Goal: Task Accomplishment & Management: Manage account settings

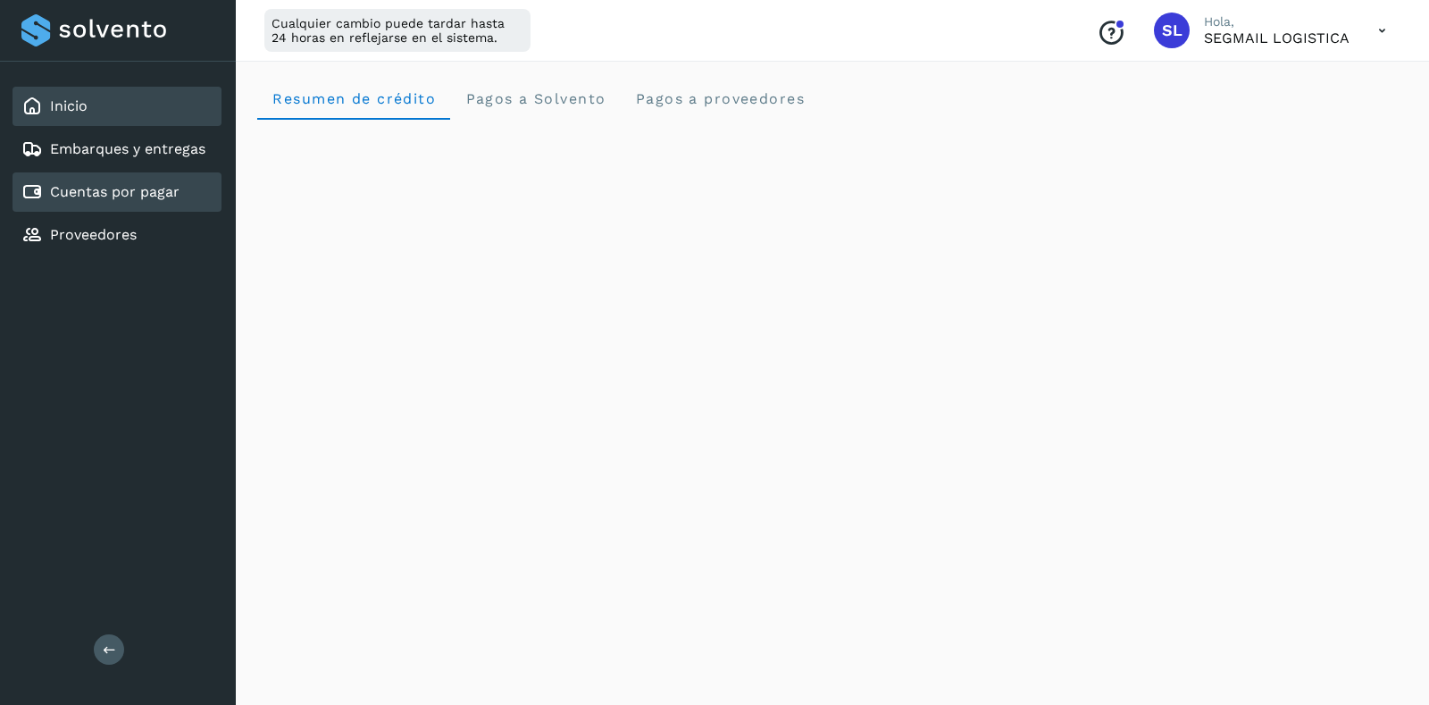
click at [113, 205] on div "Cuentas por pagar" at bounding box center [117, 191] width 209 height 39
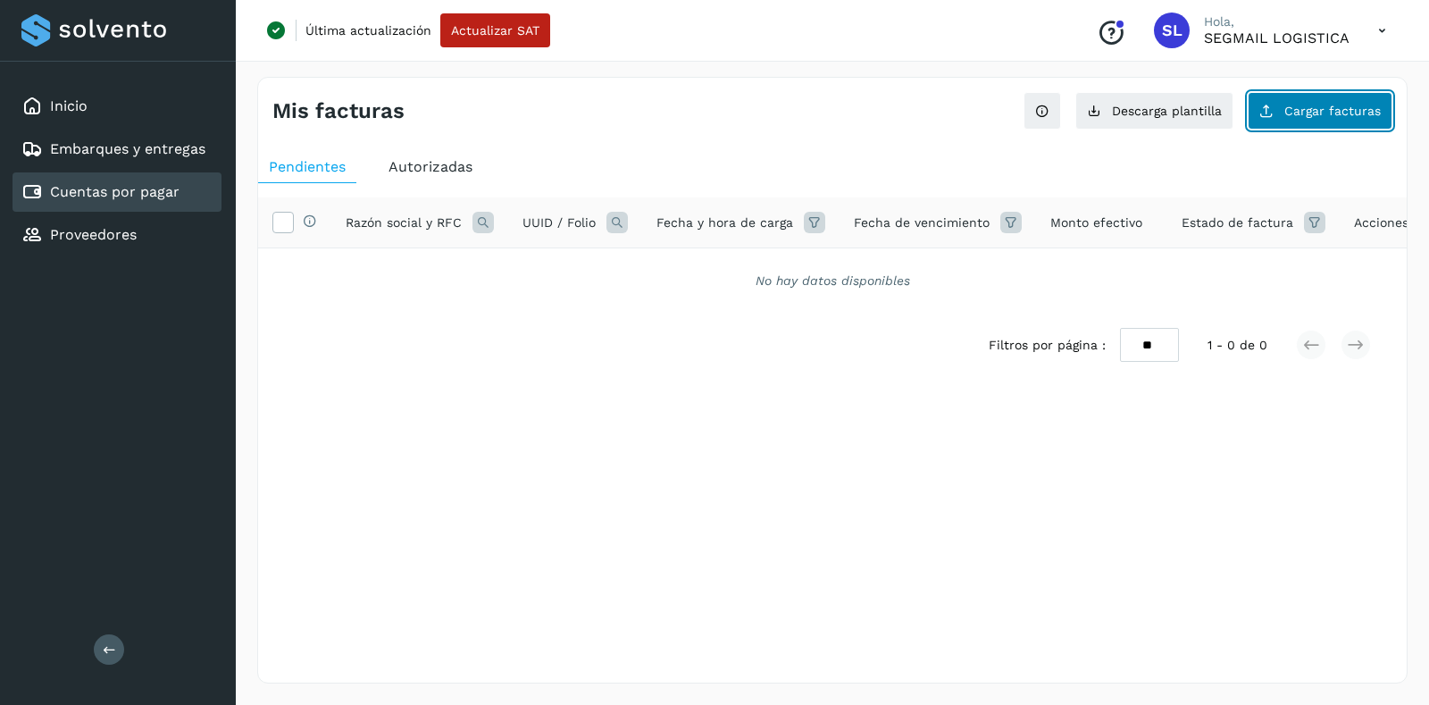
click at [1360, 99] on button "Cargar facturas" at bounding box center [1320, 111] width 145 height 38
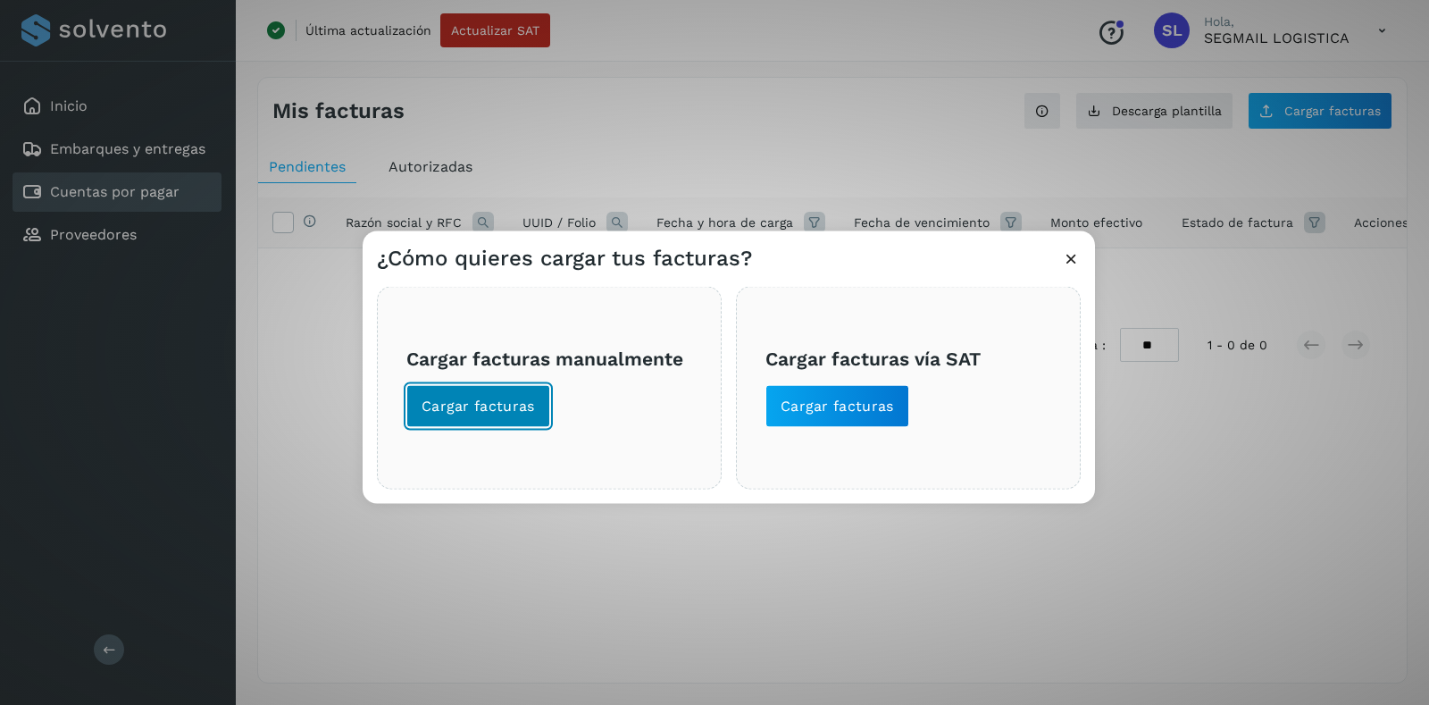
click at [514, 403] on span "Cargar facturas" at bounding box center [478, 406] width 113 height 20
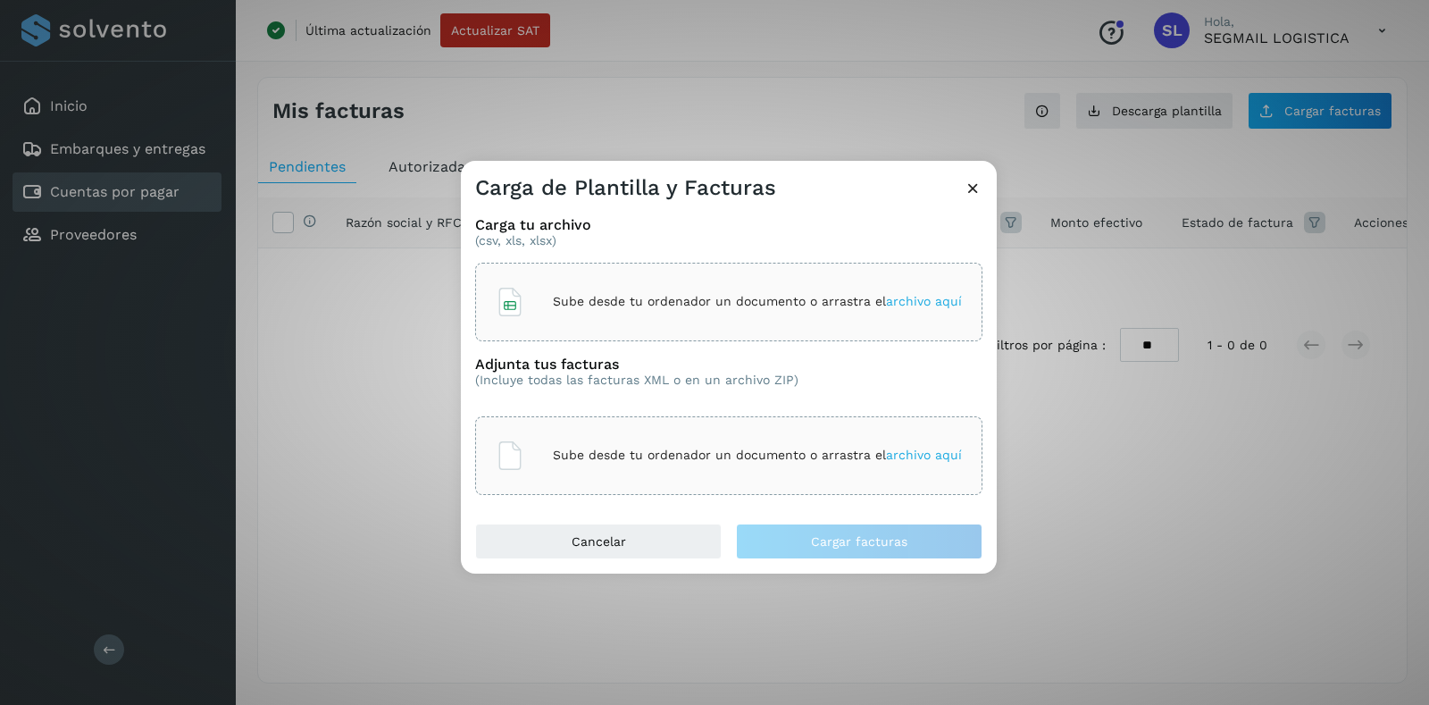
click at [588, 306] on p "Sube desde tu ordenador un documento o arrastra el archivo aquí" at bounding box center [757, 301] width 409 height 15
click at [618, 477] on div "Sube desde tu ordenador un documento o arrastra el archivo aquí" at bounding box center [729, 455] width 466 height 48
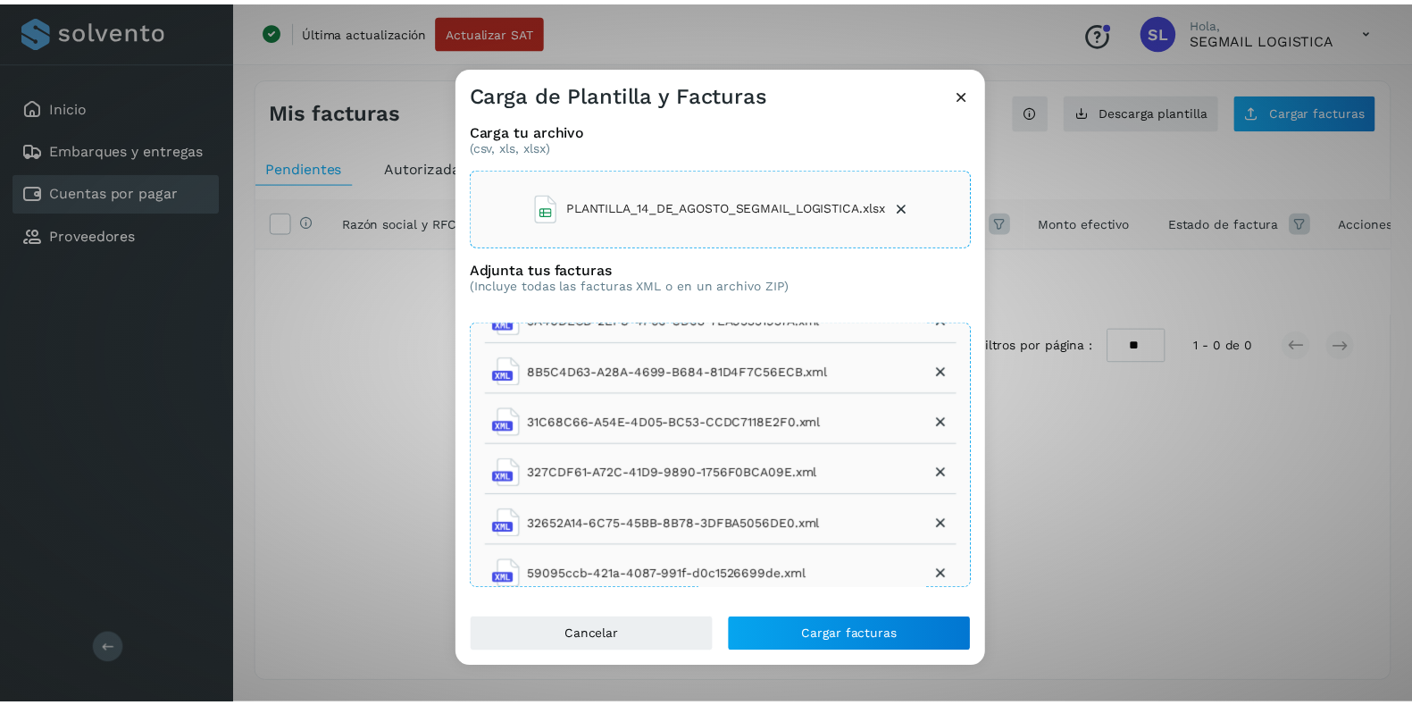
scroll to position [231, 0]
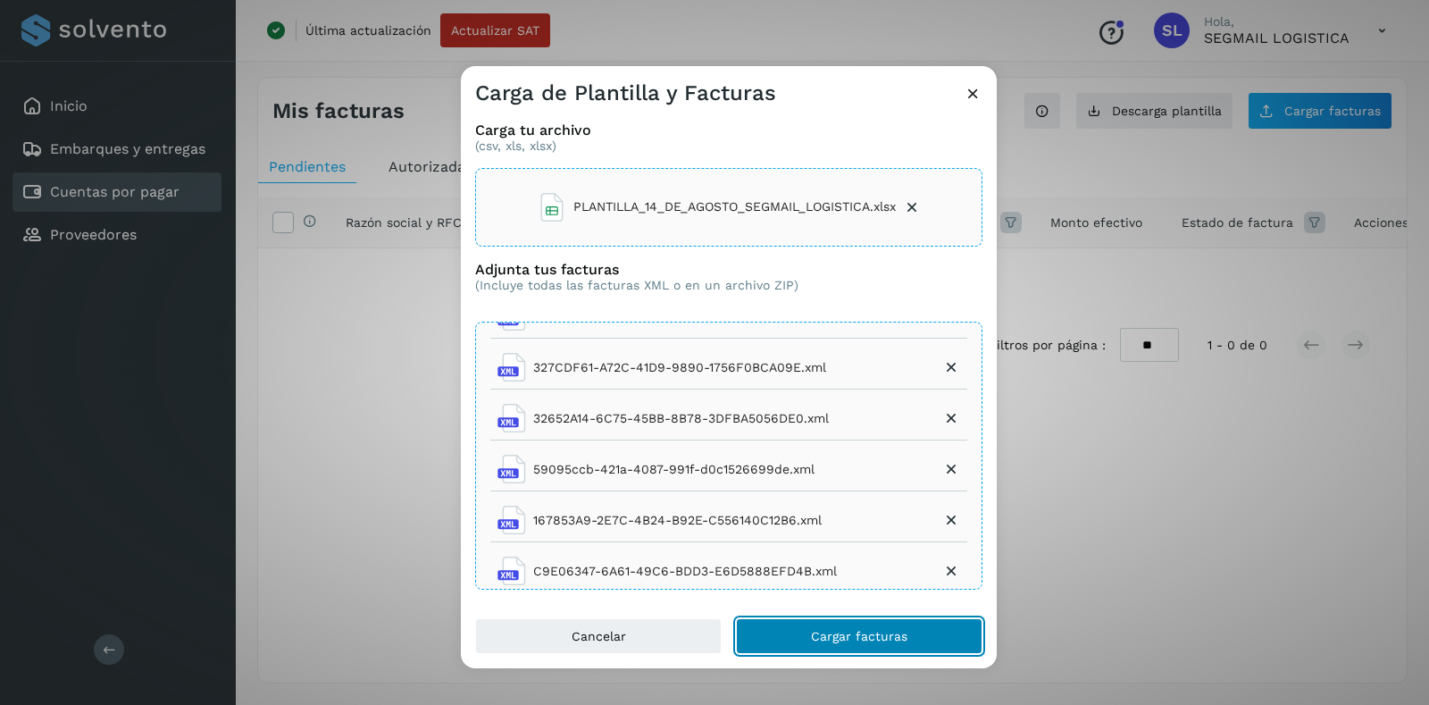
click at [859, 622] on button "Cargar facturas" at bounding box center [859, 636] width 247 height 36
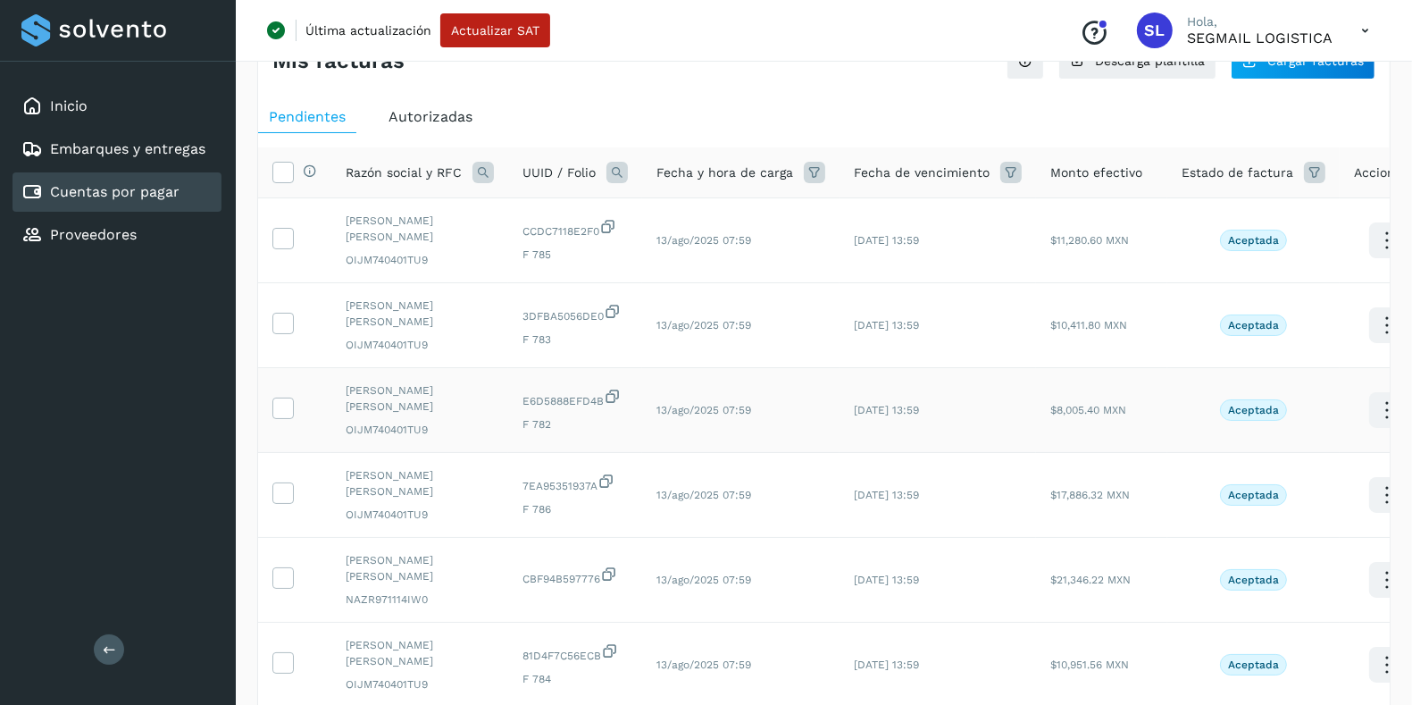
scroll to position [0, 0]
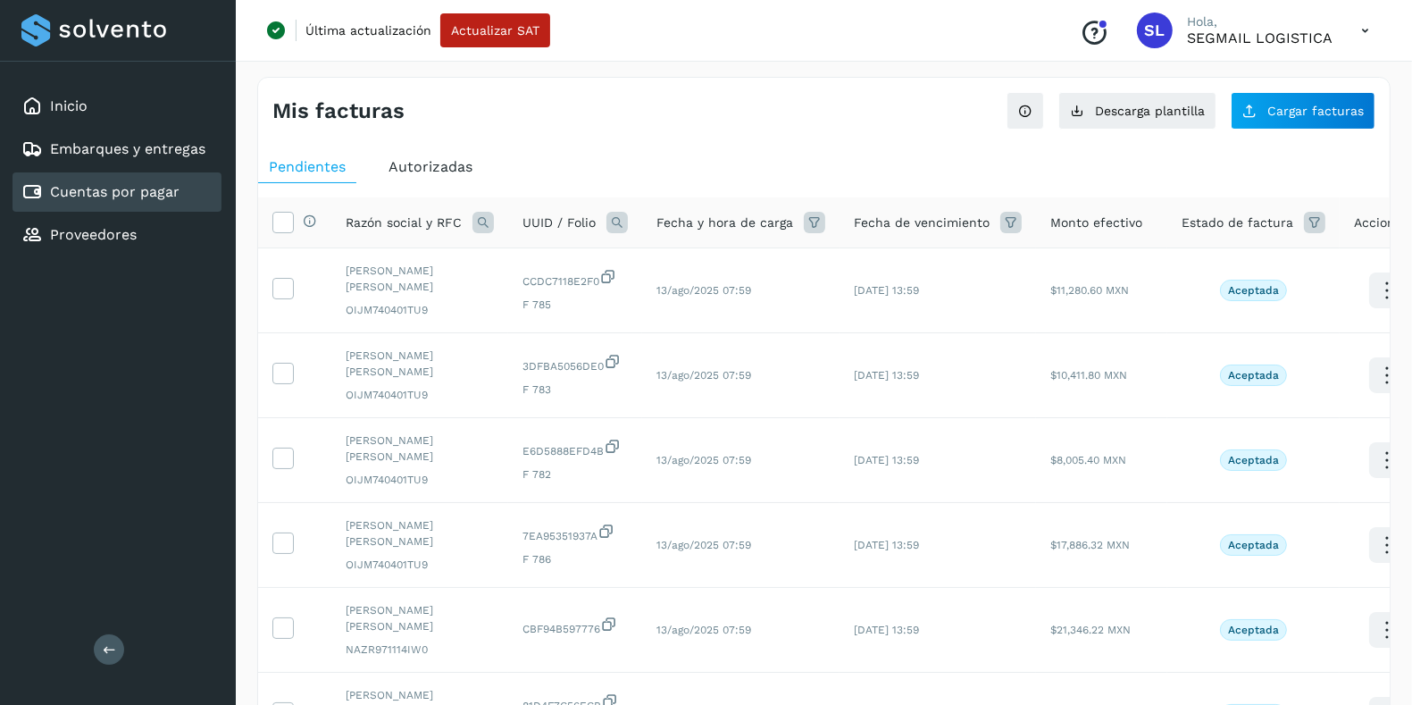
click at [1305, 212] on icon at bounding box center [1314, 222] width 21 height 21
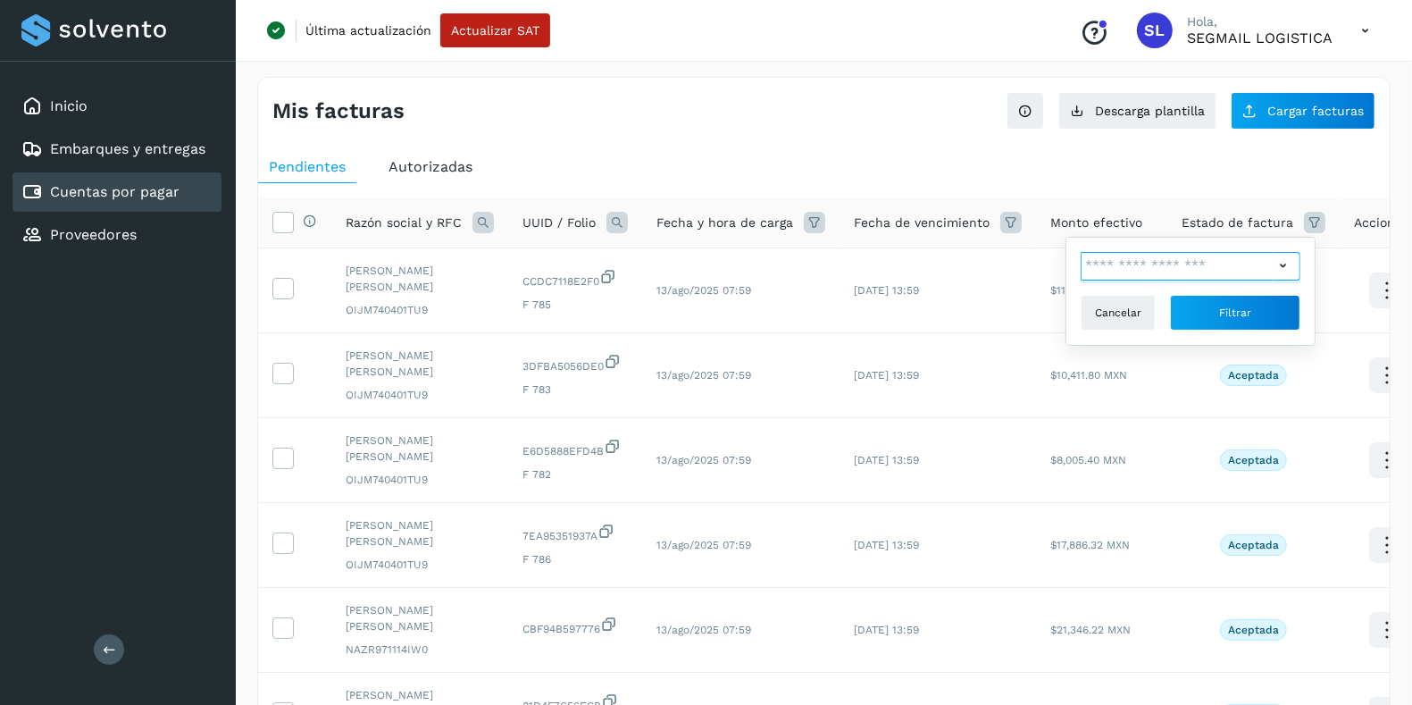
click at [1205, 257] on input "text" at bounding box center [1177, 266] width 193 height 29
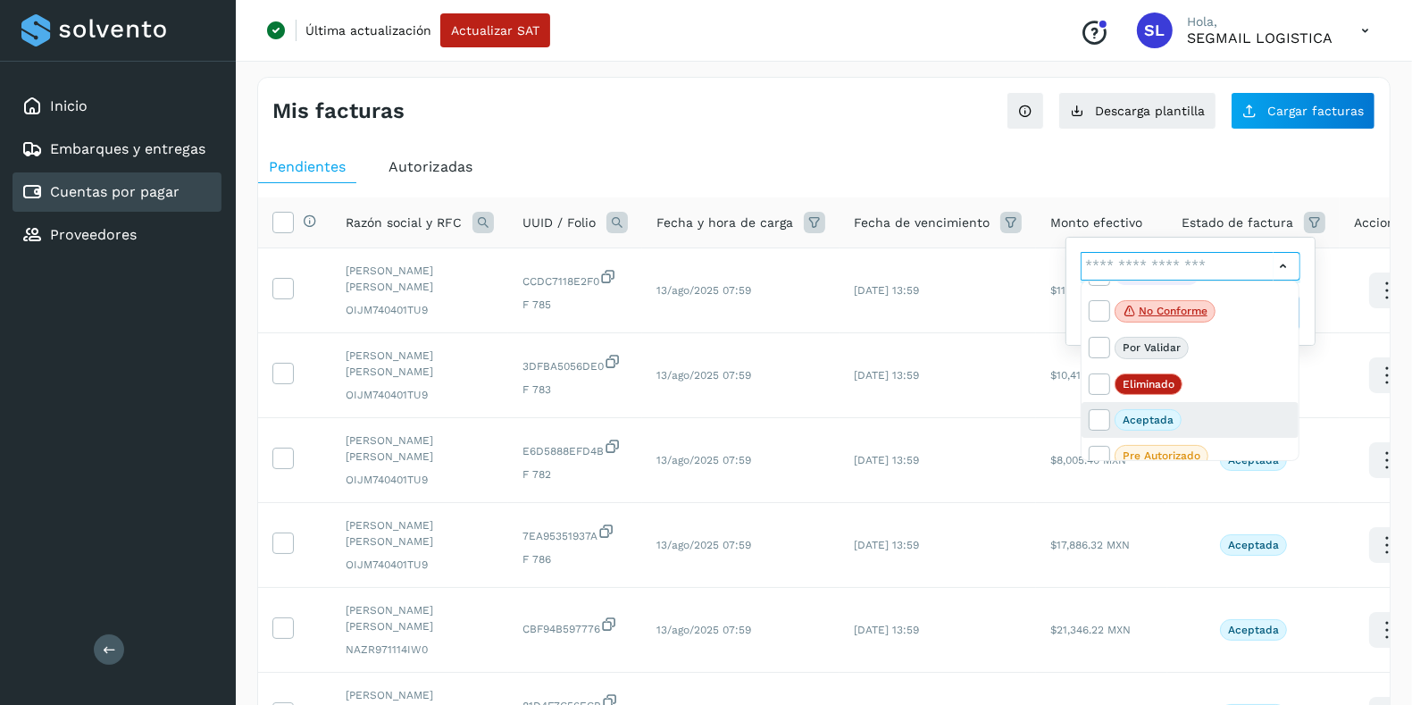
scroll to position [36, 0]
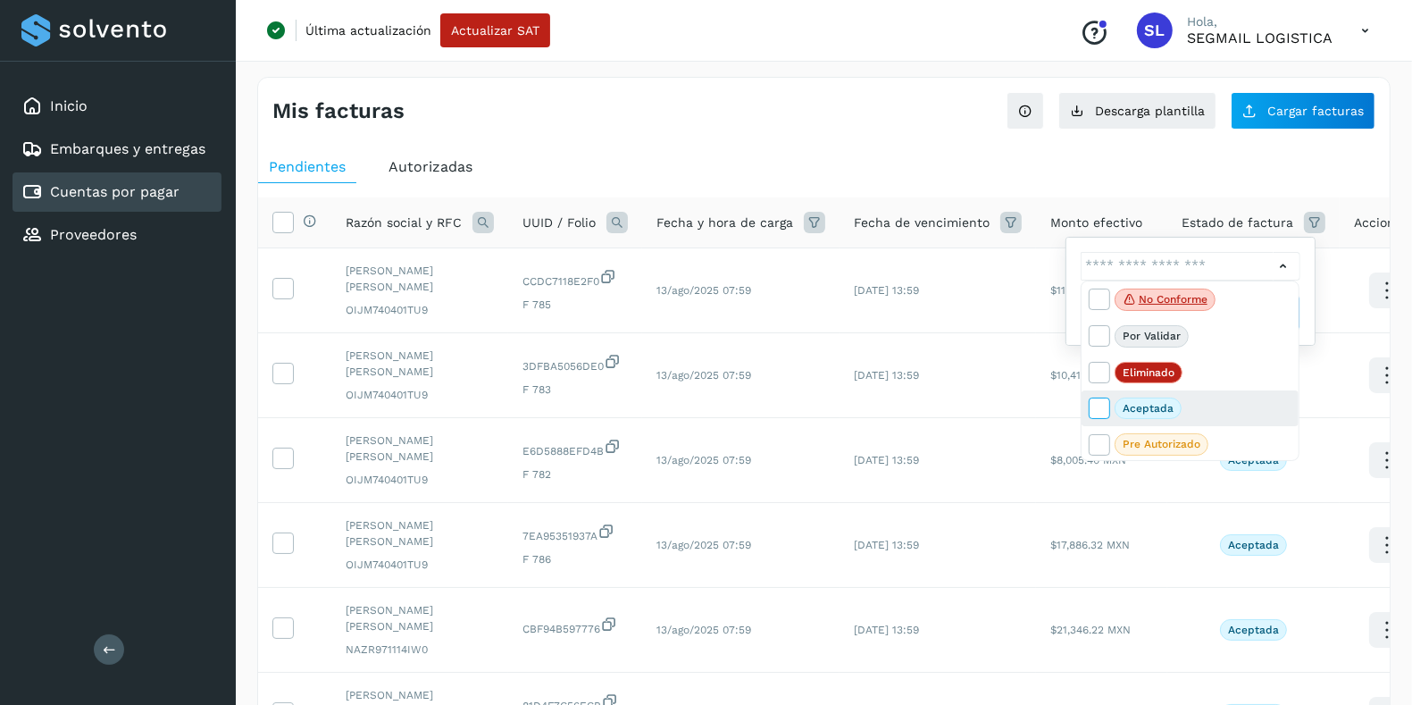
click at [1106, 398] on icon at bounding box center [1099, 407] width 18 height 18
type input "**********"
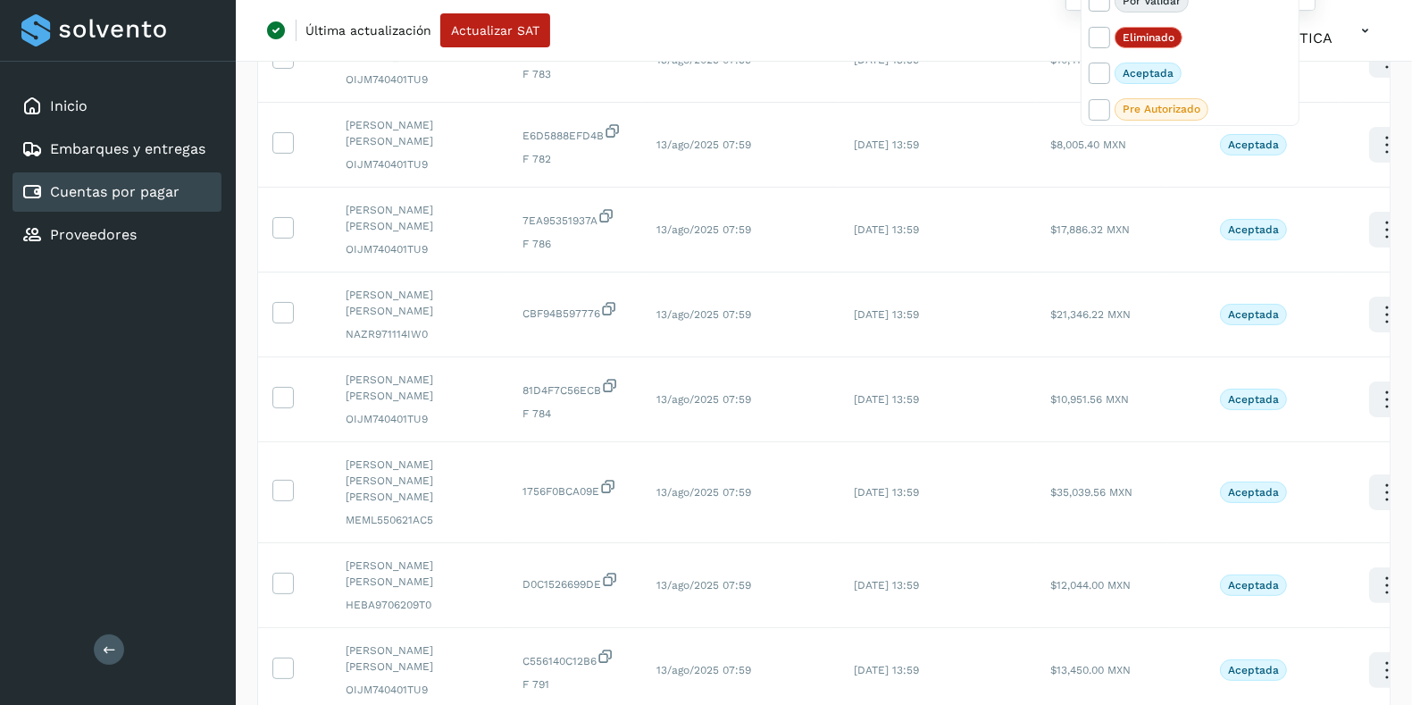
scroll to position [112, 0]
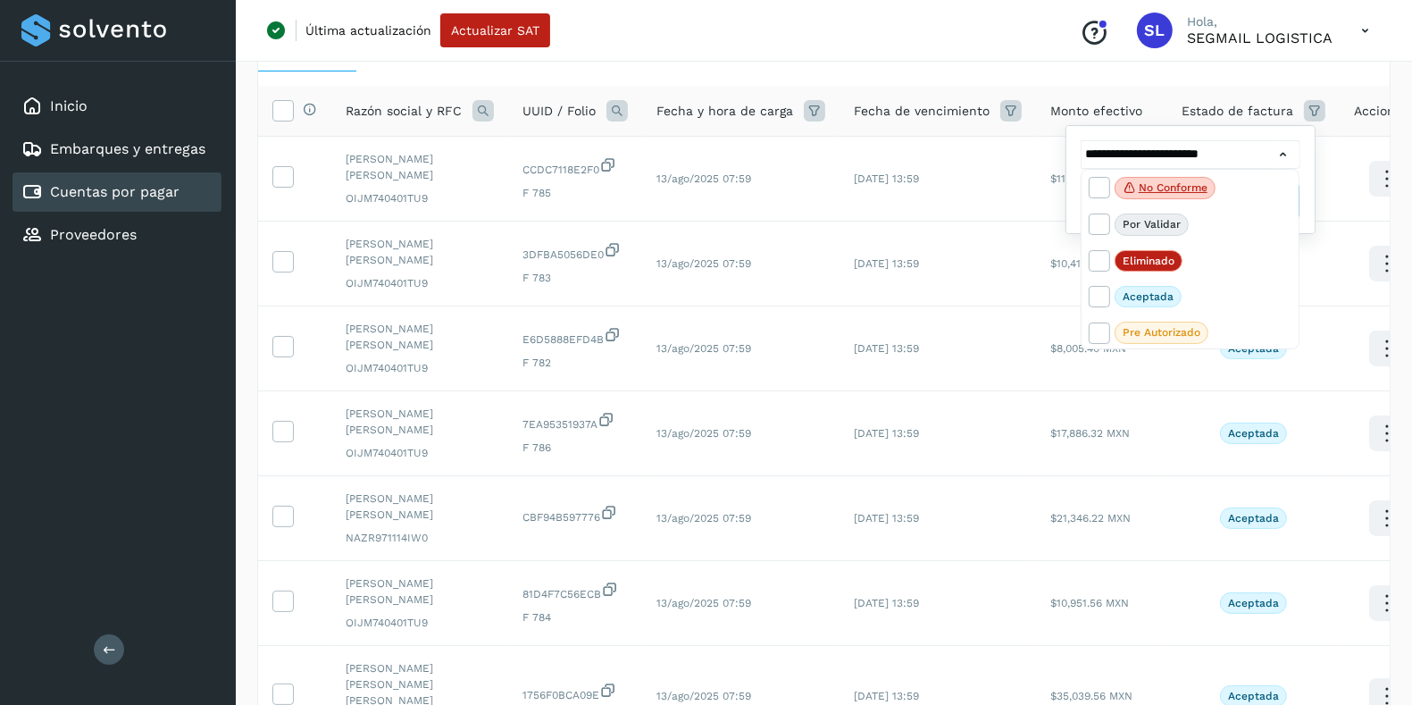
click at [1350, 71] on div at bounding box center [706, 352] width 1412 height 705
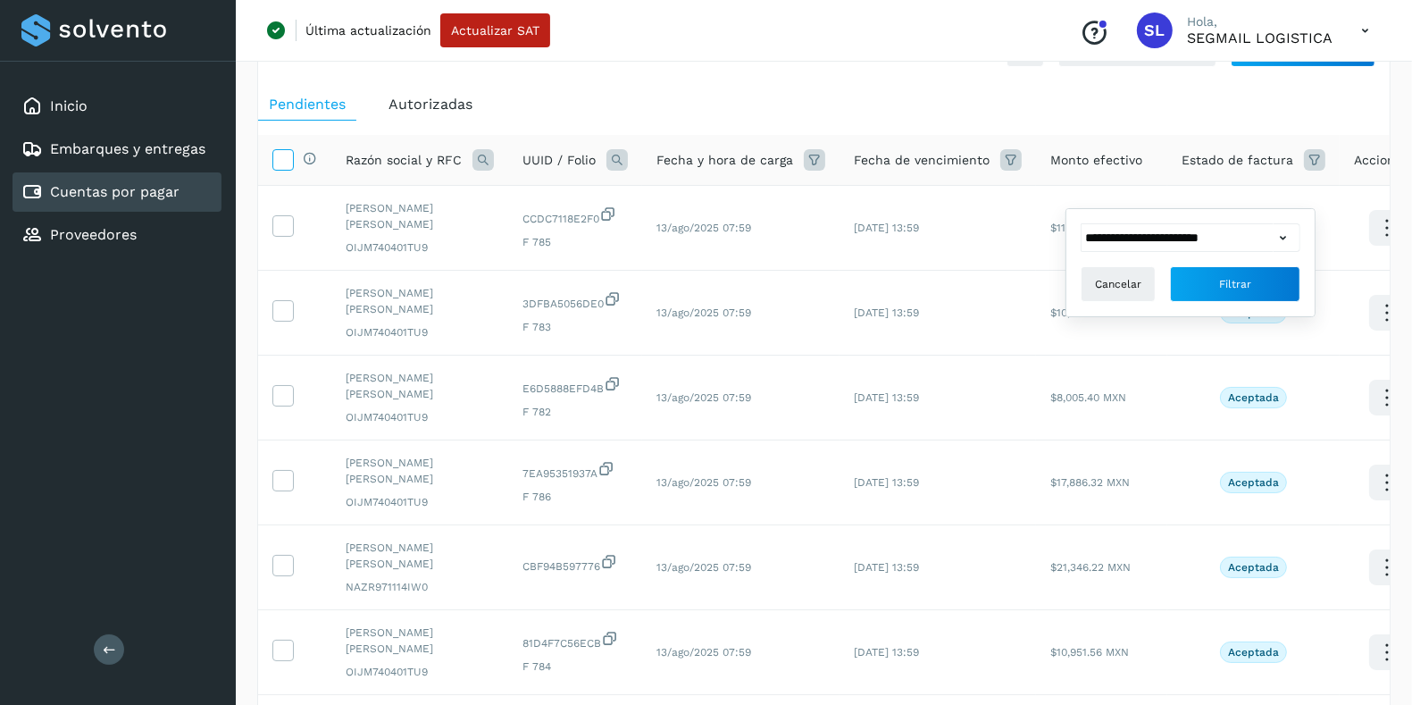
scroll to position [0, 0]
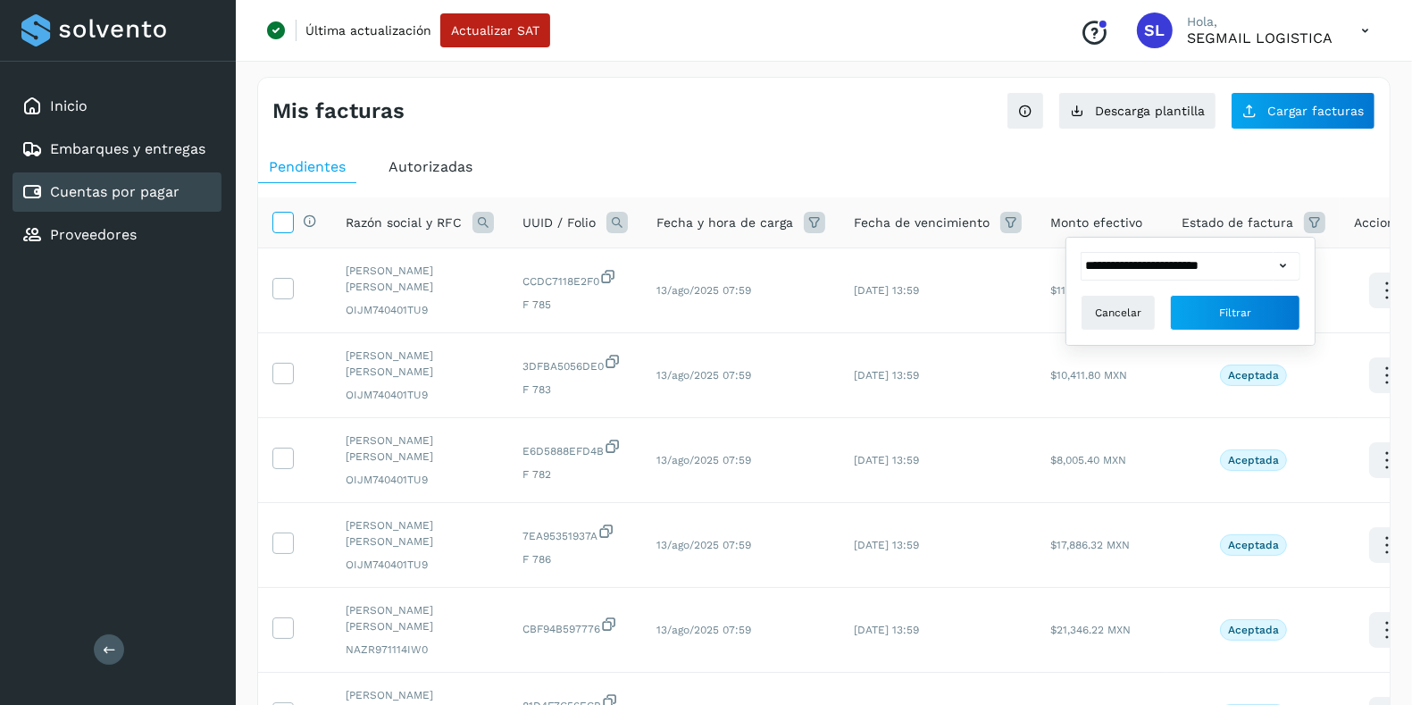
click at [275, 226] on icon at bounding box center [282, 221] width 19 height 19
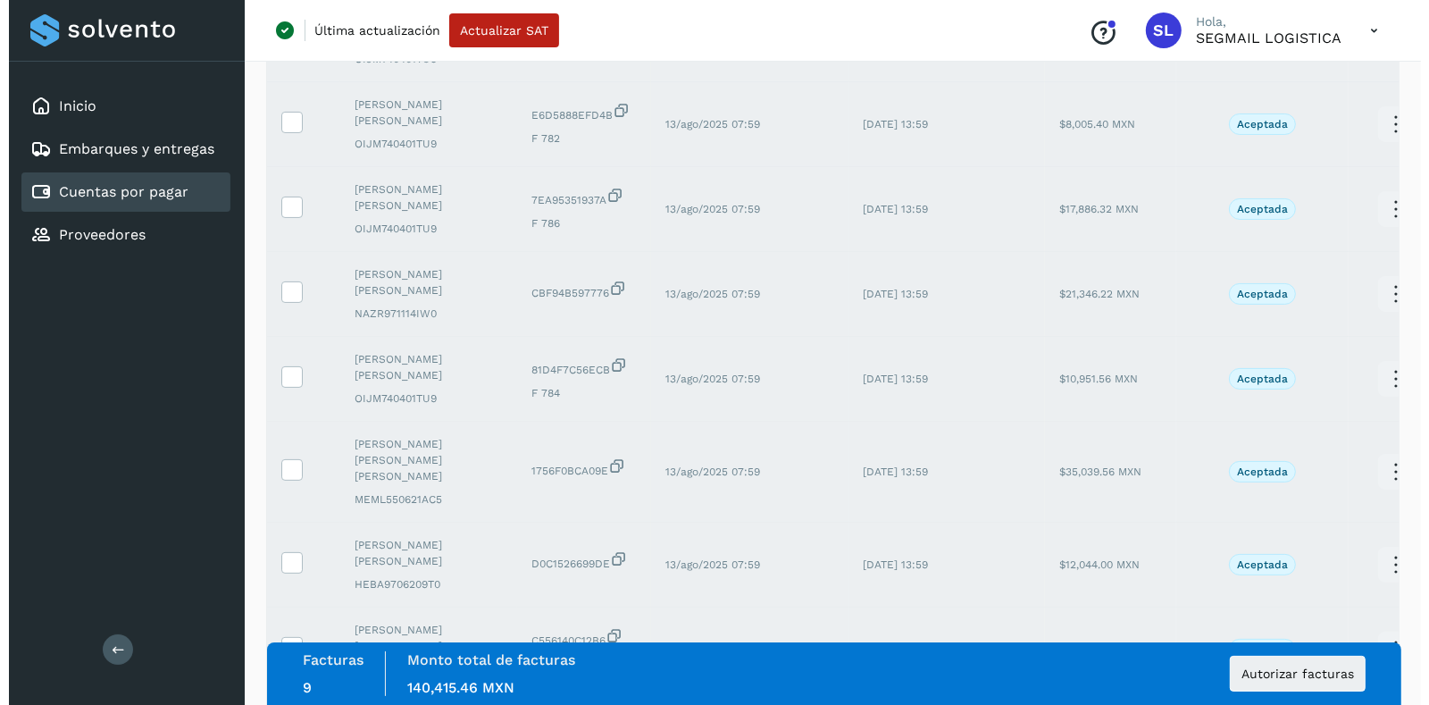
scroll to position [470, 0]
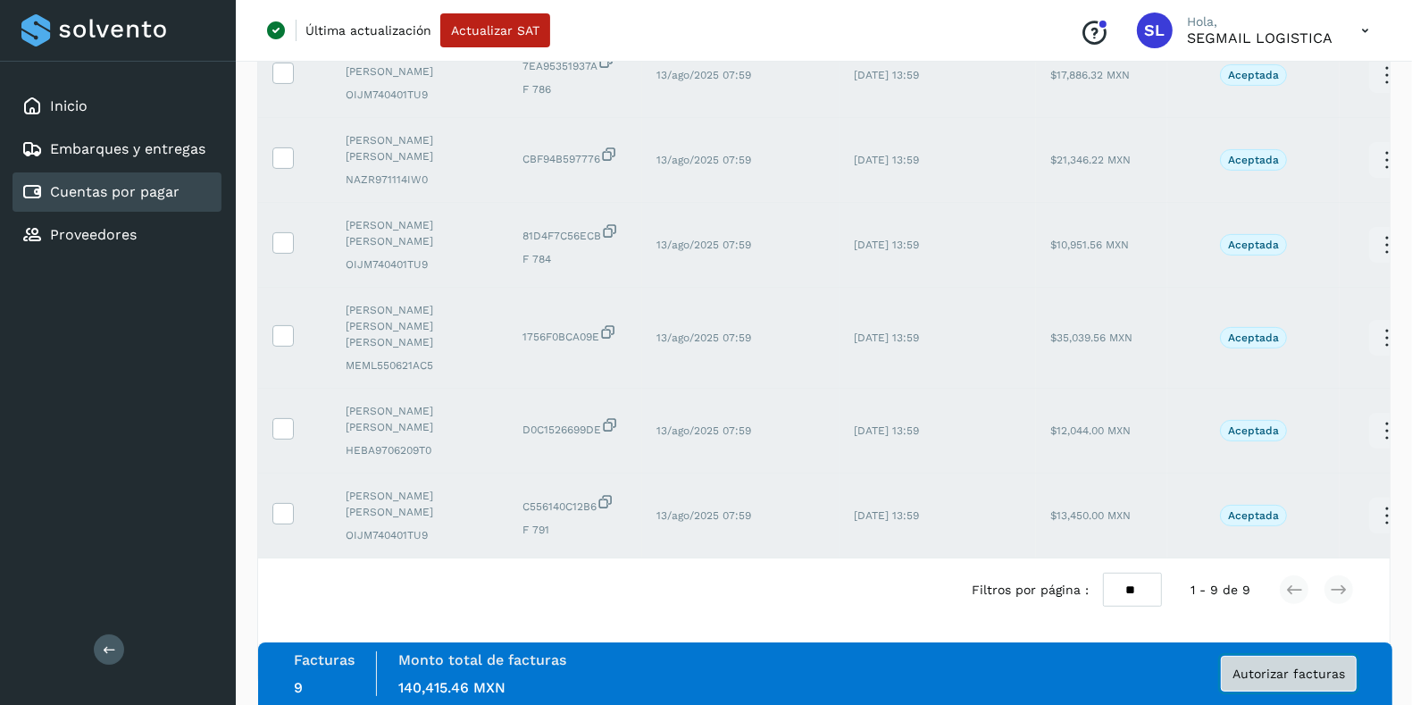
click at [1282, 673] on span "Autorizar facturas" at bounding box center [1289, 673] width 113 height 13
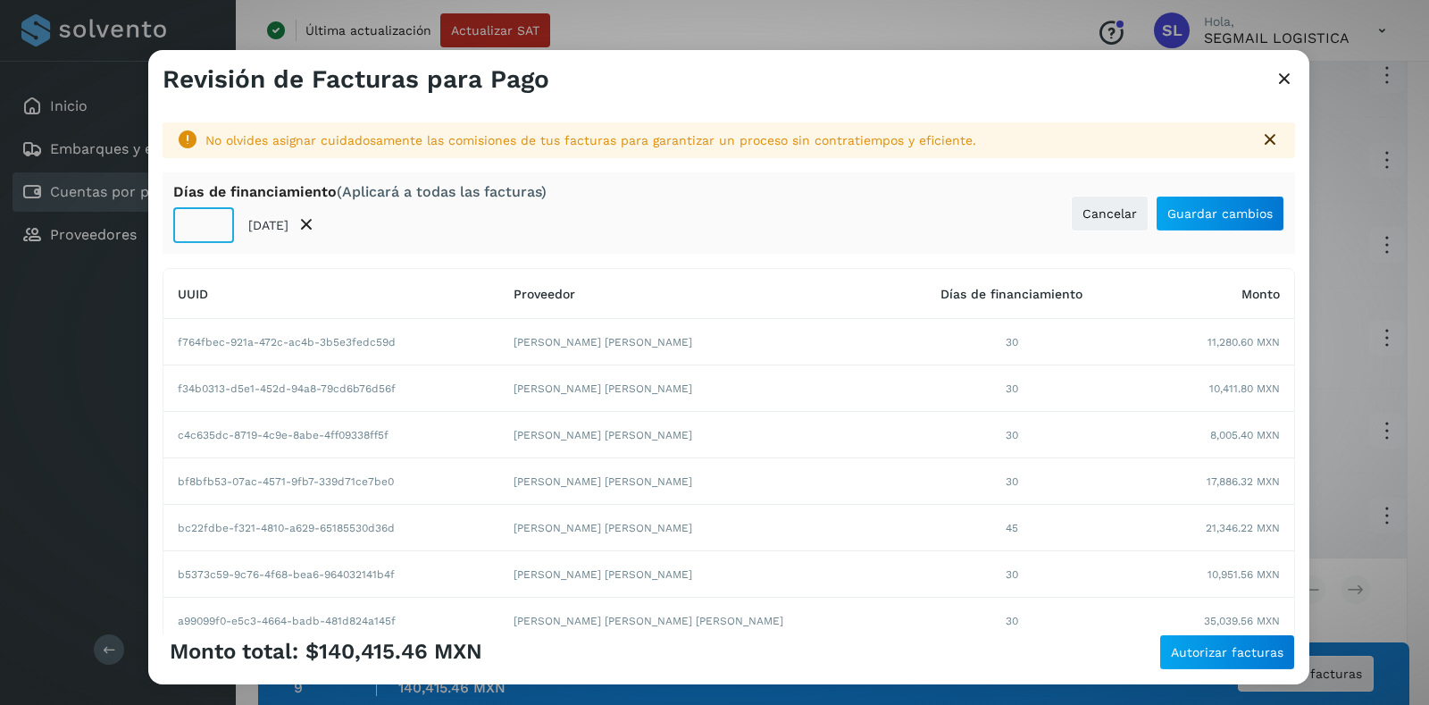
click at [195, 228] on input "**" at bounding box center [203, 225] width 61 height 36
type input "**"
click at [1220, 221] on button "Guardar cambios" at bounding box center [1220, 214] width 129 height 36
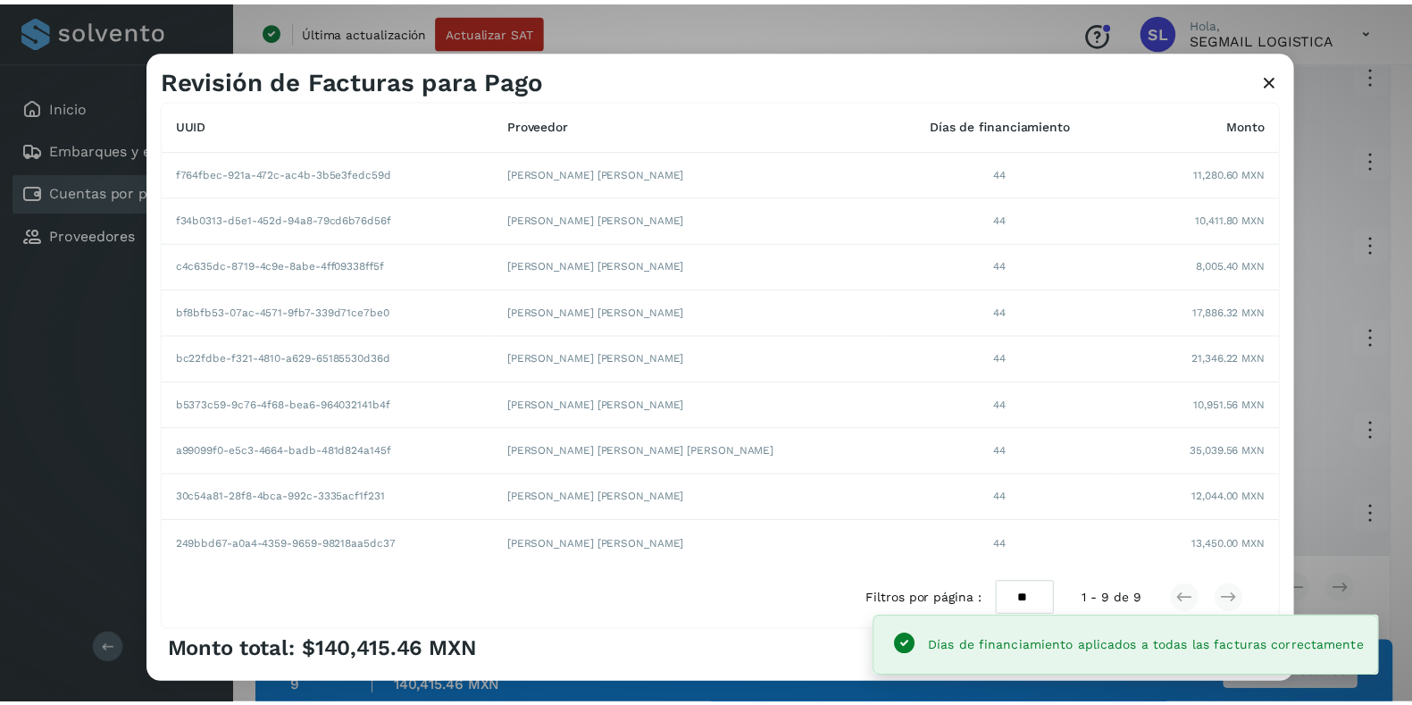
scroll to position [228, 0]
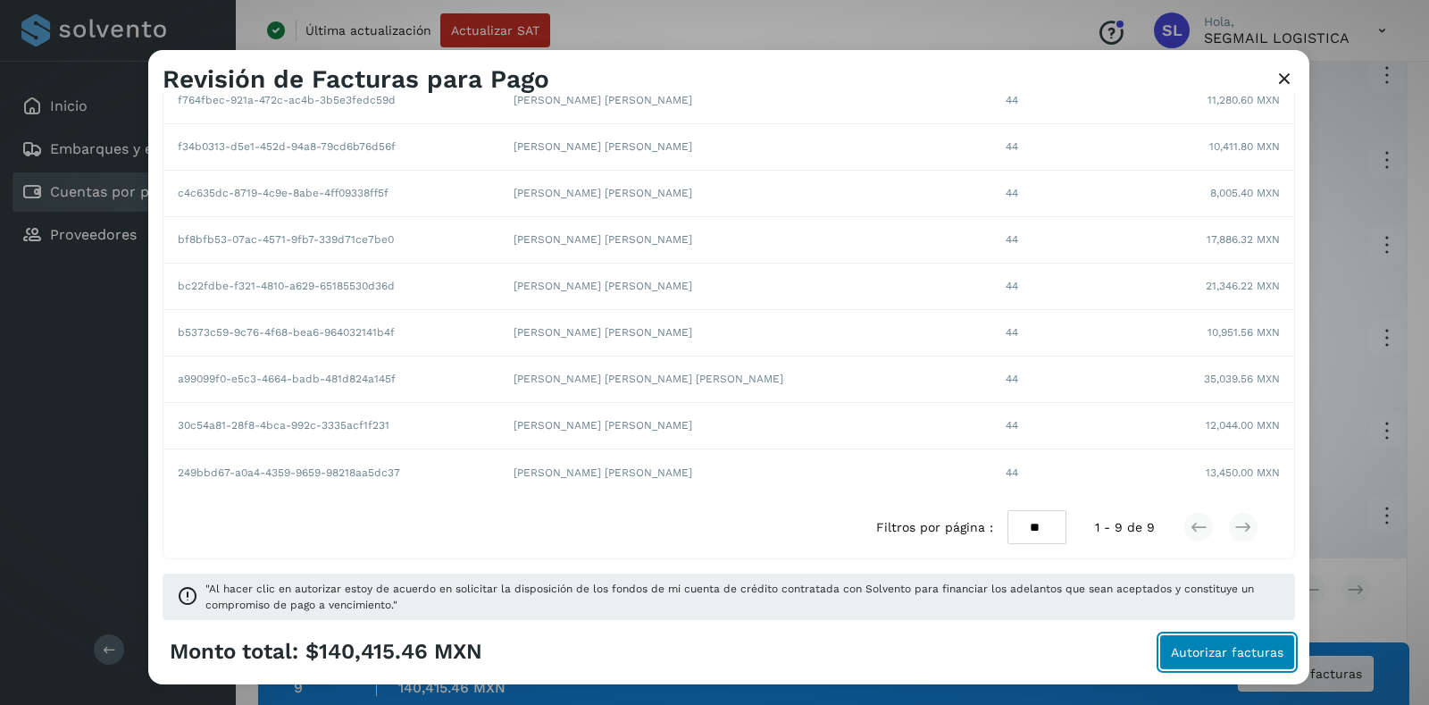
click at [1221, 666] on button "Autorizar facturas" at bounding box center [1228, 652] width 136 height 36
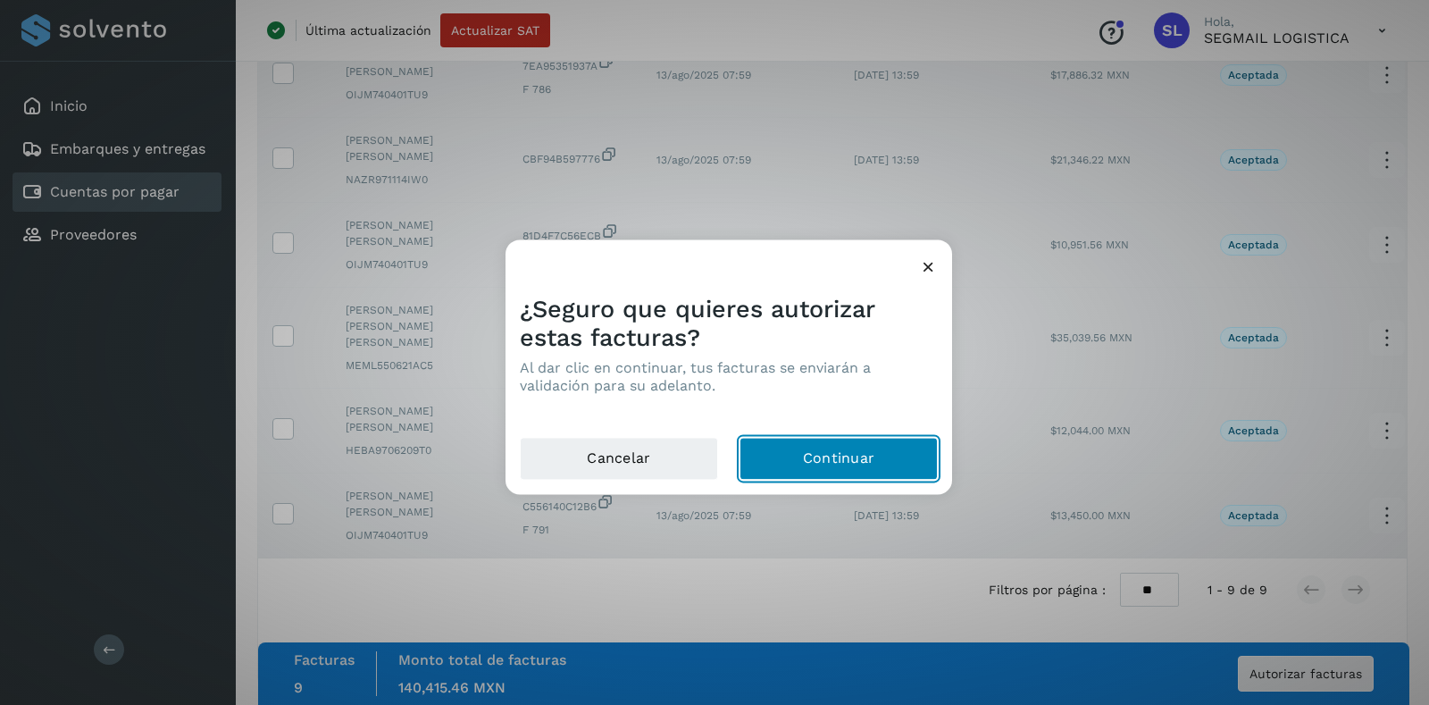
click at [887, 459] on button "Continuar" at bounding box center [839, 458] width 198 height 43
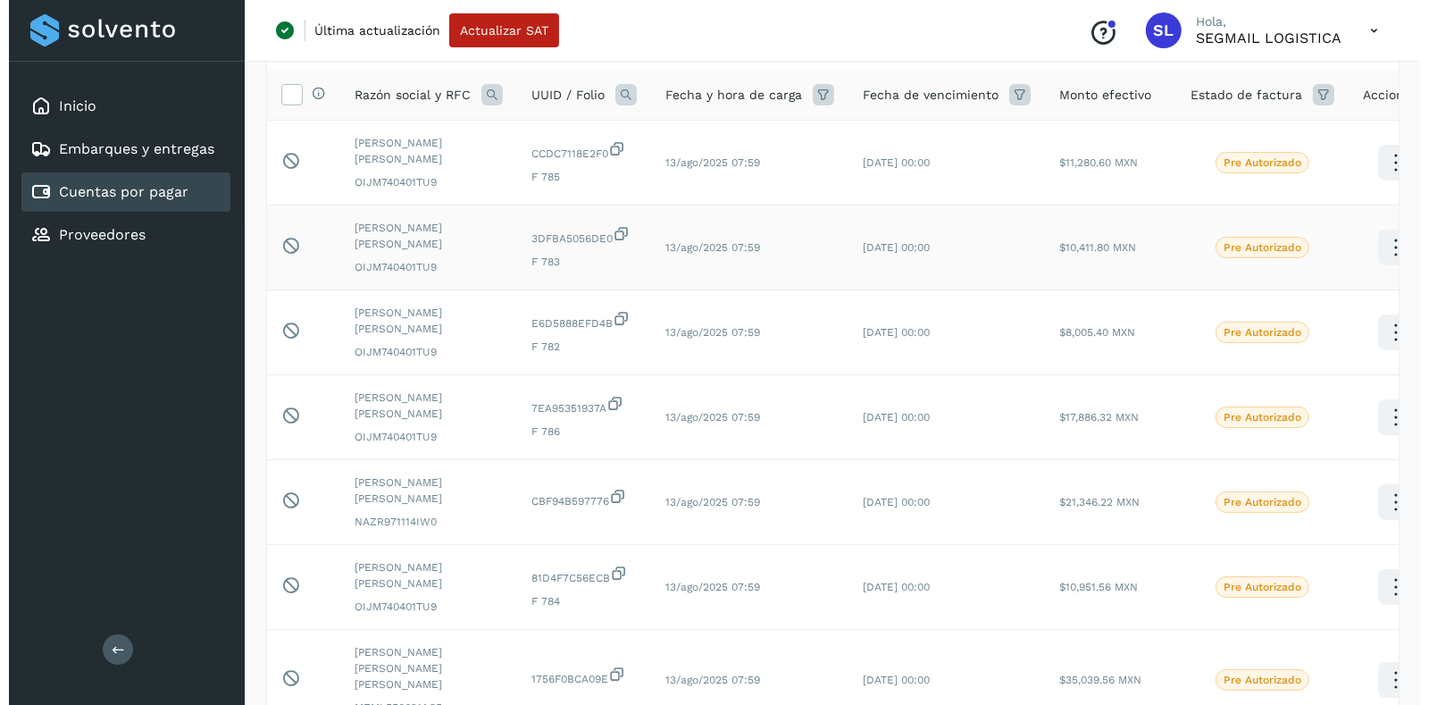
scroll to position [0, 0]
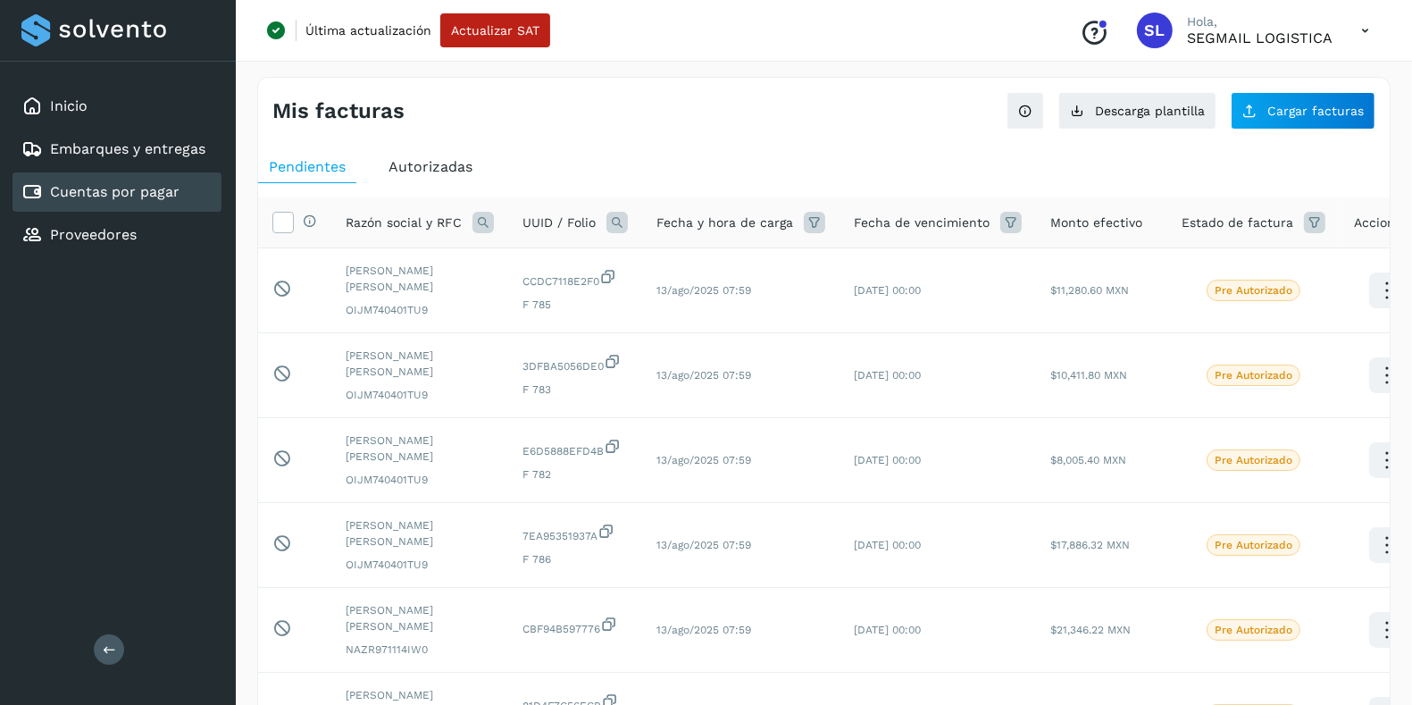
click at [1374, 21] on icon at bounding box center [1365, 31] width 37 height 37
click at [1224, 118] on div "Cerrar sesión" at bounding box center [1276, 115] width 213 height 34
